Goal: Task Accomplishment & Management: Manage account settings

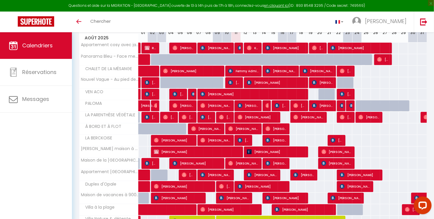
scroll to position [93, 0]
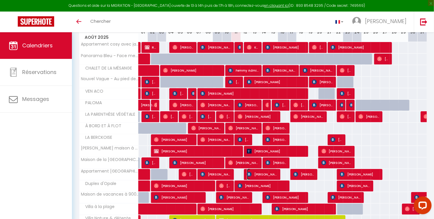
click at [247, 177] on span "[PERSON_NAME]" at bounding box center [262, 174] width 31 height 11
select select "15998"
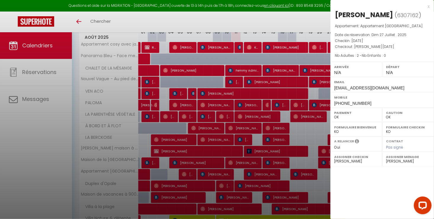
click at [229, 173] on div at bounding box center [217, 109] width 434 height 219
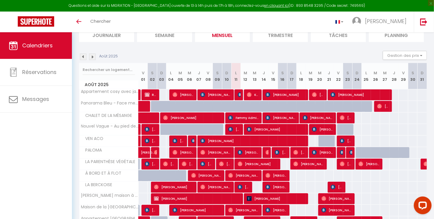
scroll to position [0, 0]
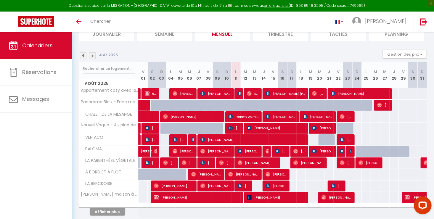
scroll to position [46, 0]
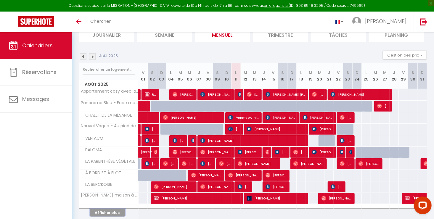
click at [113, 211] on button "Afficher plus" at bounding box center [108, 213] width 36 height 8
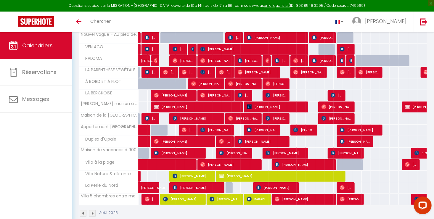
scroll to position [138, 0]
